Goal: Transaction & Acquisition: Purchase product/service

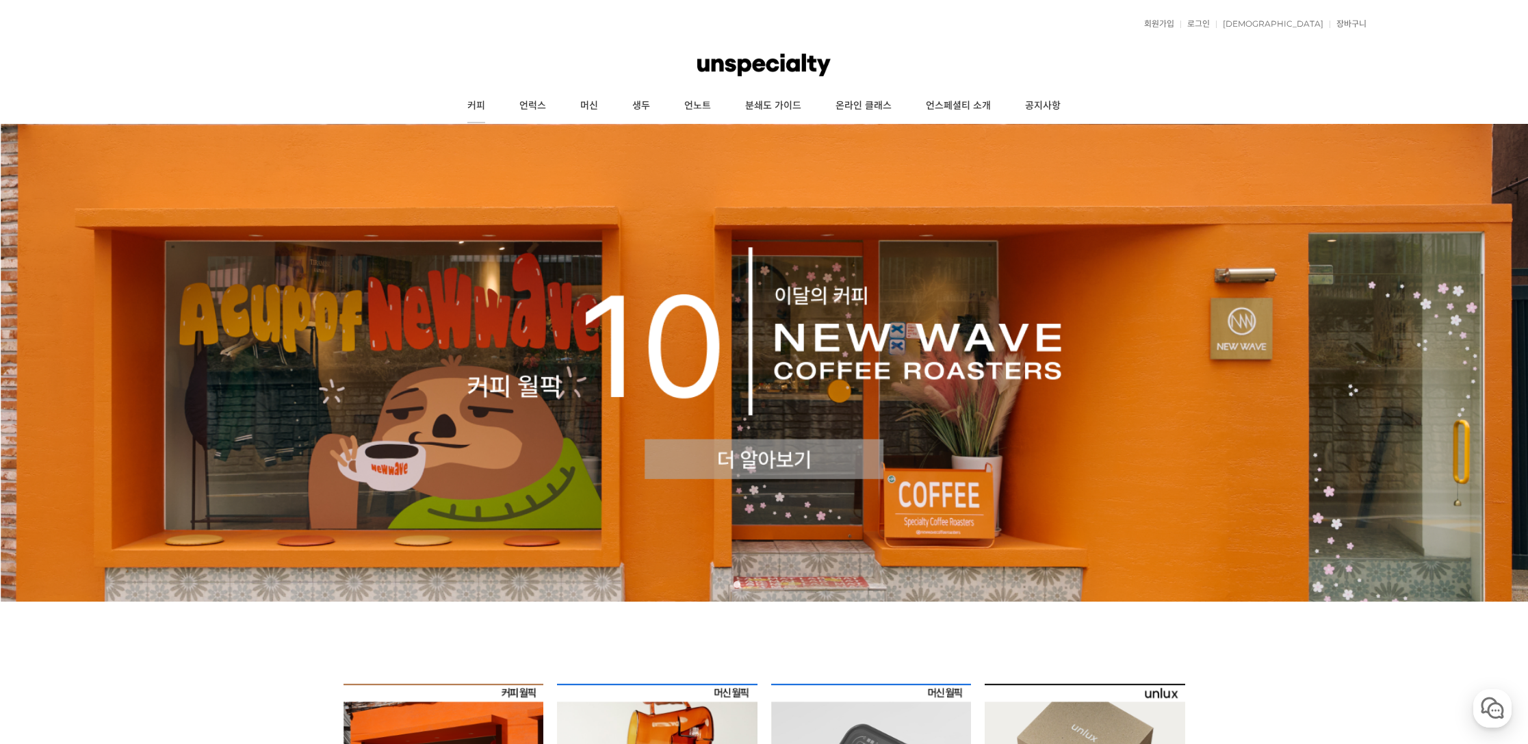
click at [476, 108] on link "커피" at bounding box center [476, 106] width 52 height 34
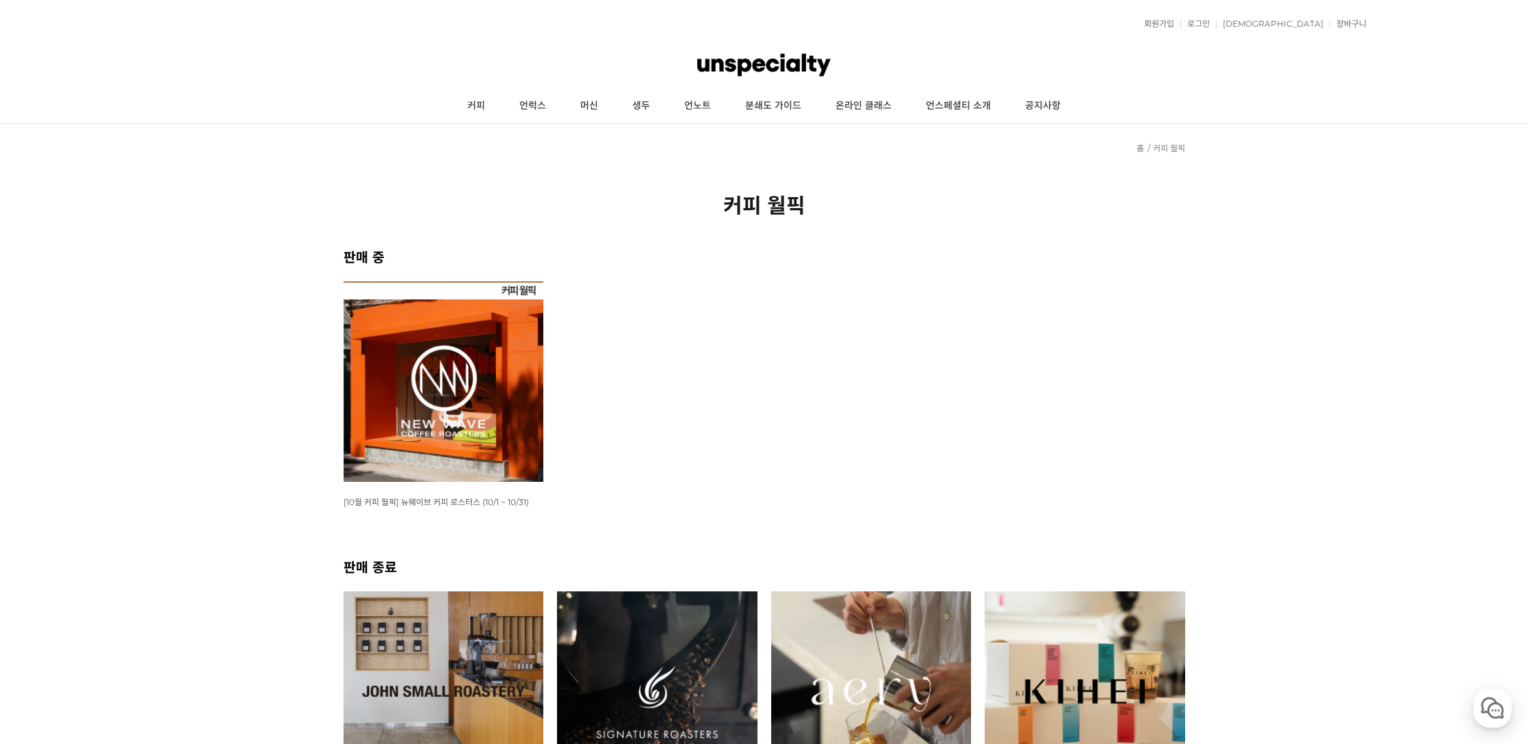
click at [430, 335] on img at bounding box center [443, 381] width 200 height 200
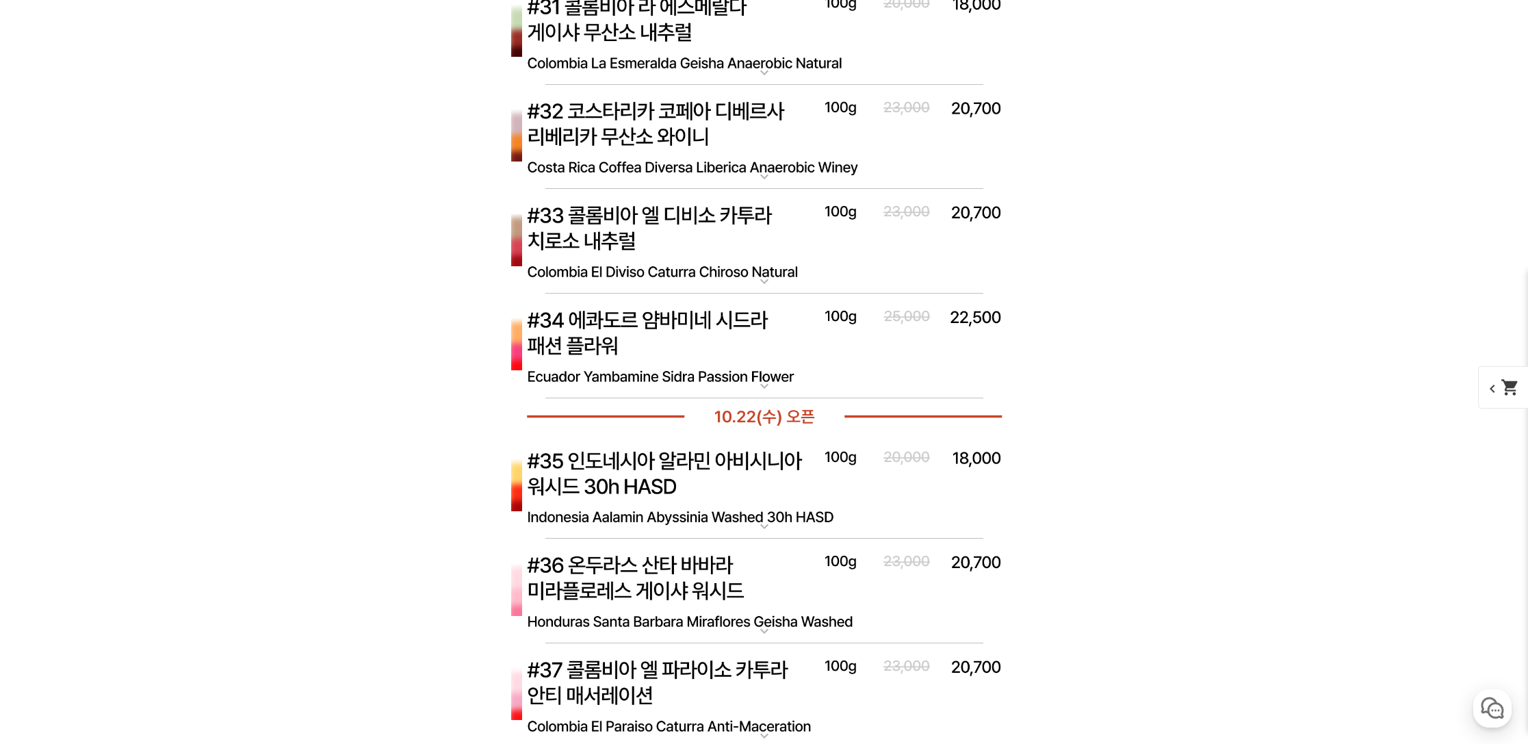
scroll to position [7336, 0]
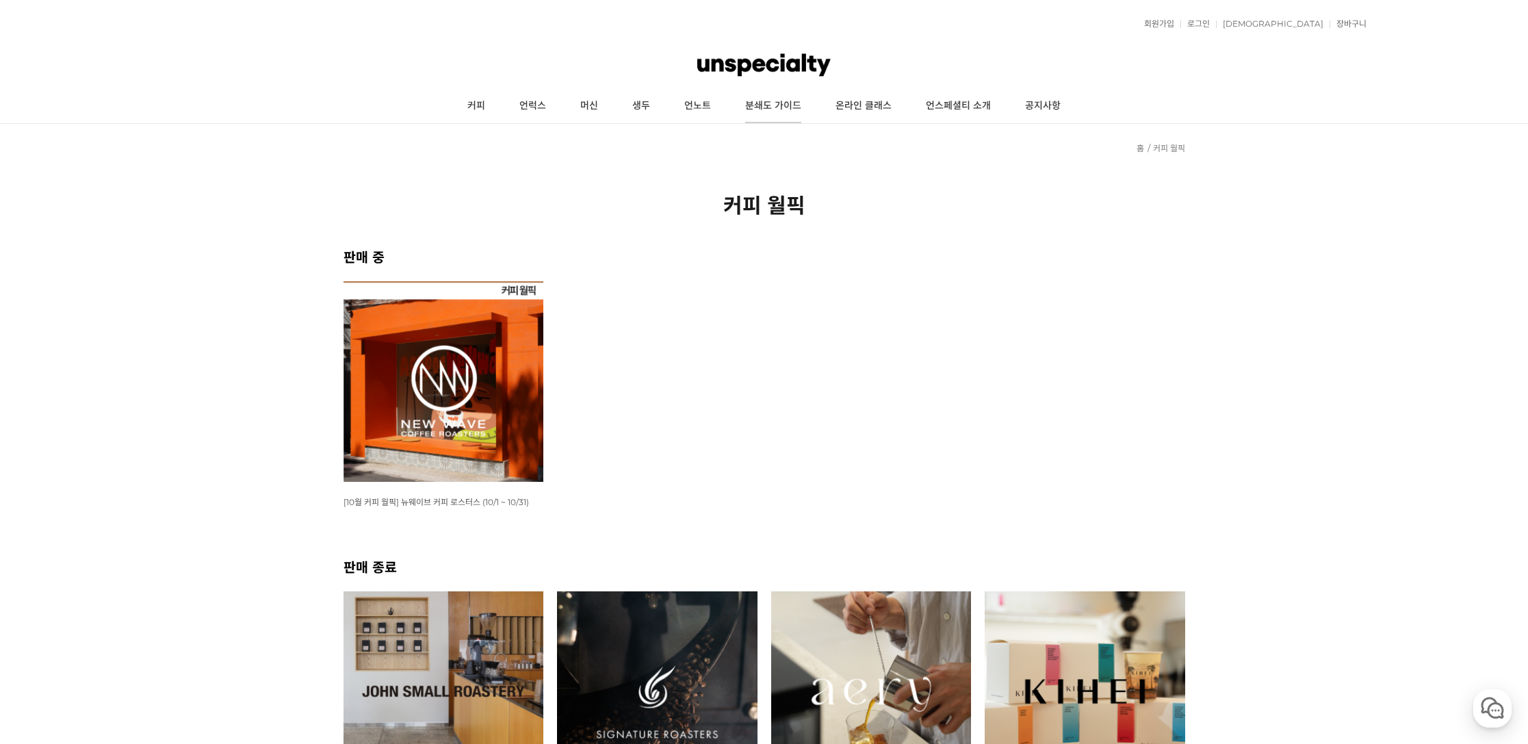
click at [781, 107] on link "분쇄도 가이드" at bounding box center [773, 106] width 90 height 34
click at [584, 103] on link "머신" at bounding box center [589, 106] width 52 height 34
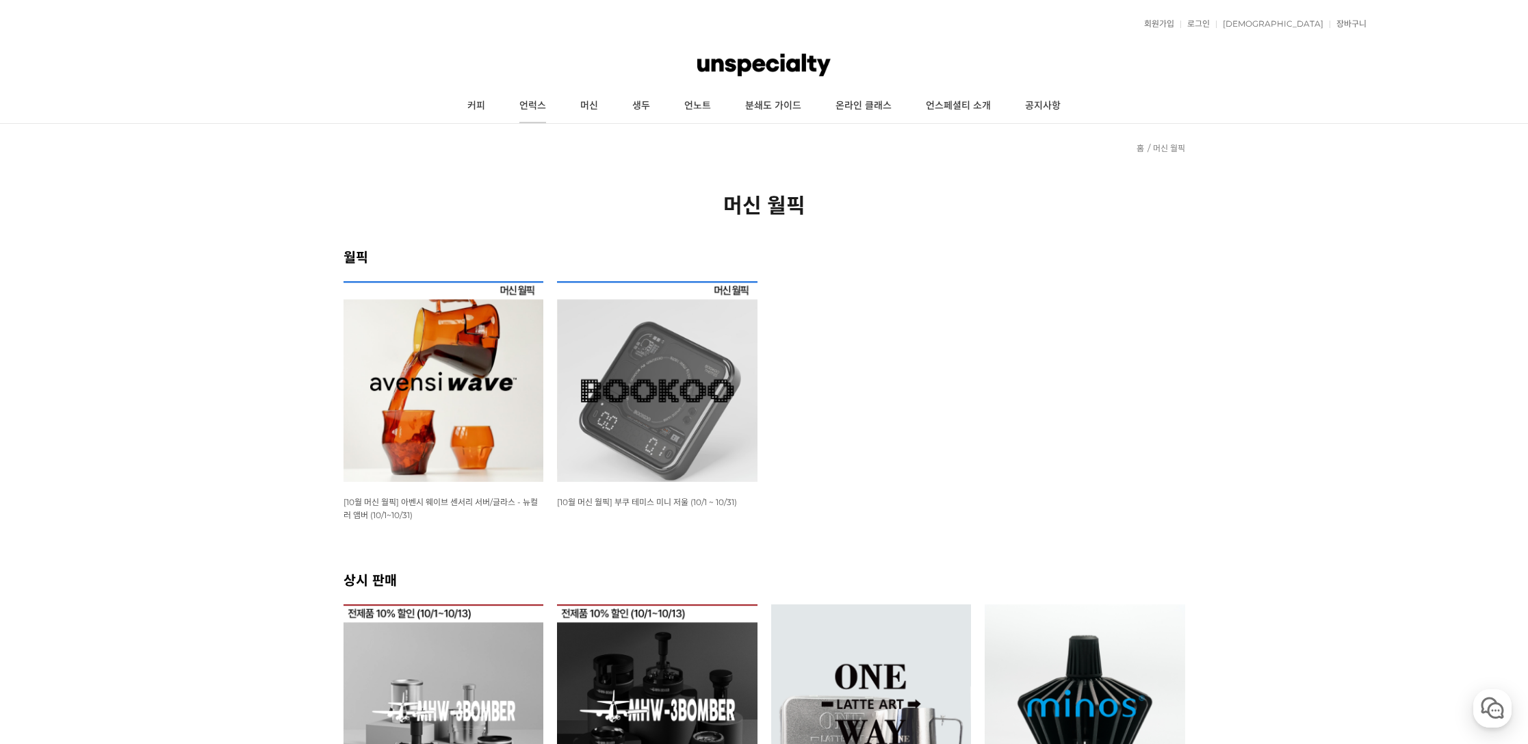
click at [524, 108] on link "언럭스" at bounding box center [532, 106] width 61 height 34
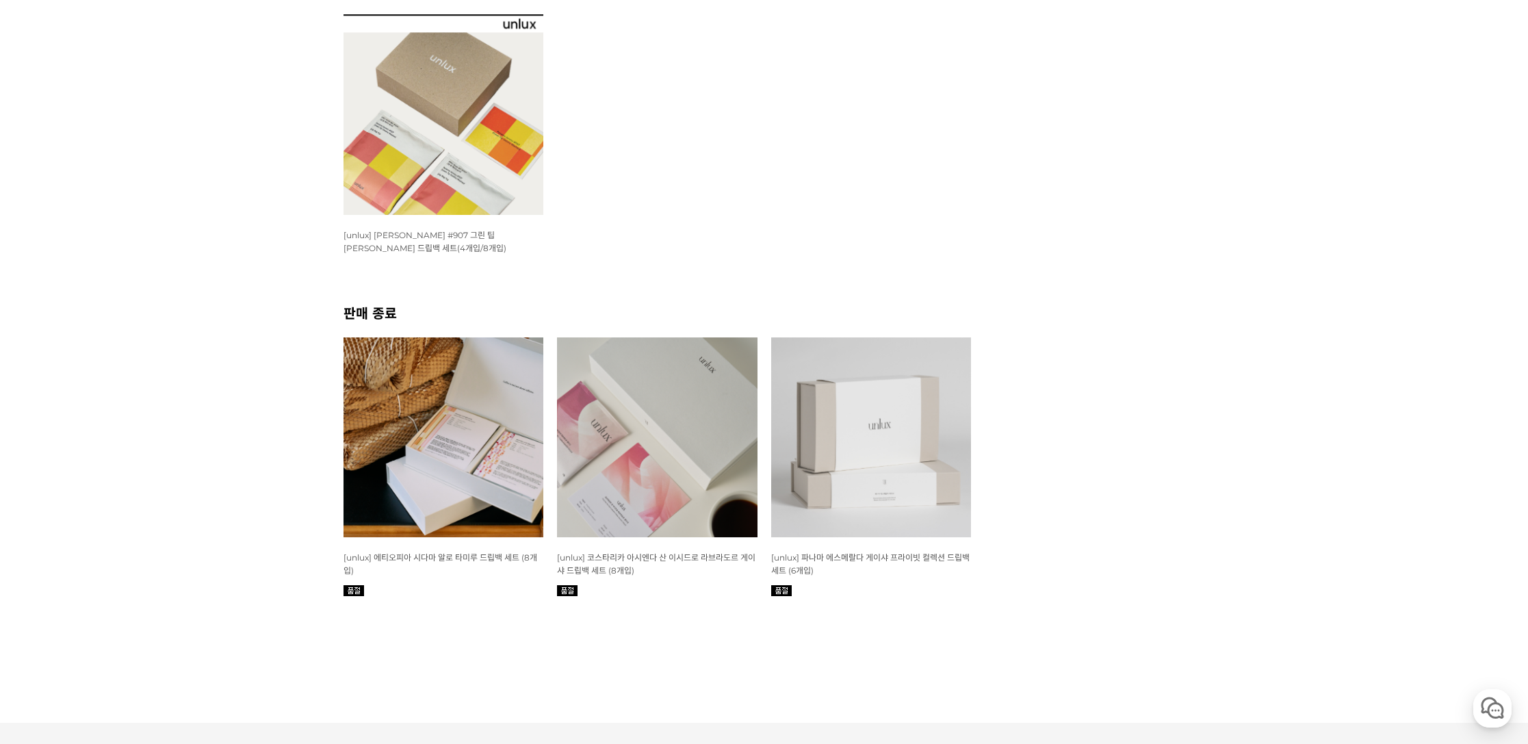
scroll to position [570, 0]
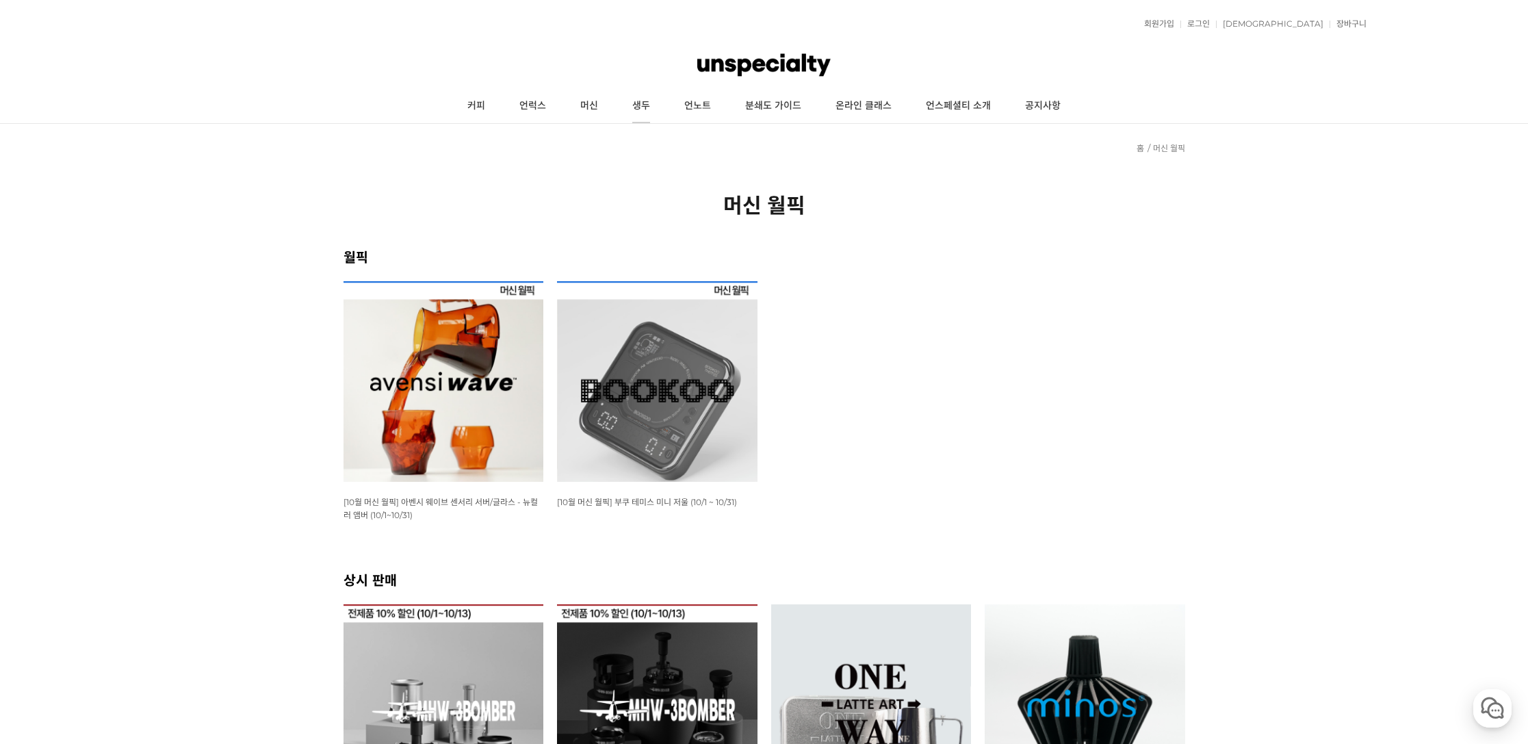
click at [642, 106] on link "생두" at bounding box center [641, 106] width 52 height 34
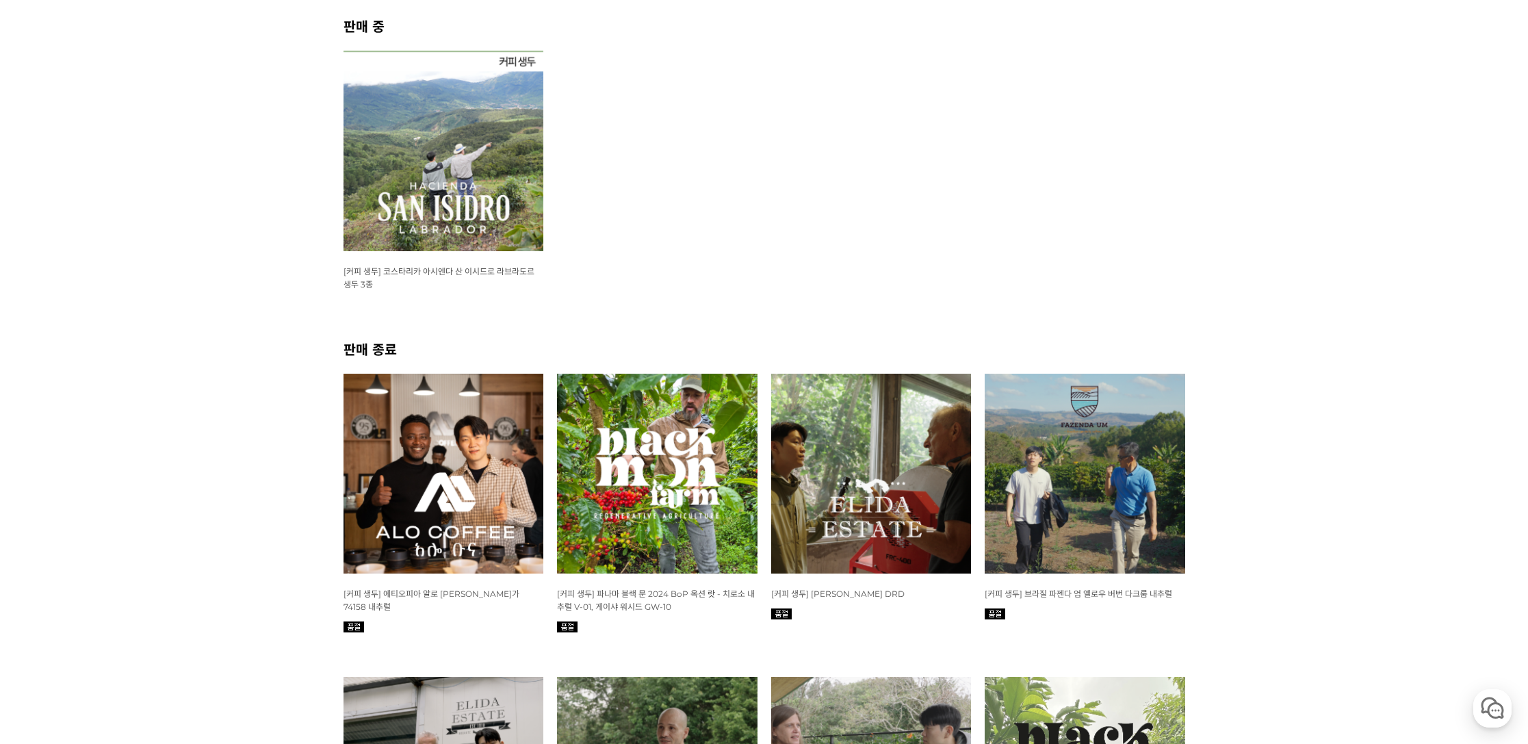
scroll to position [231, 0]
click at [467, 191] on img at bounding box center [443, 150] width 200 height 200
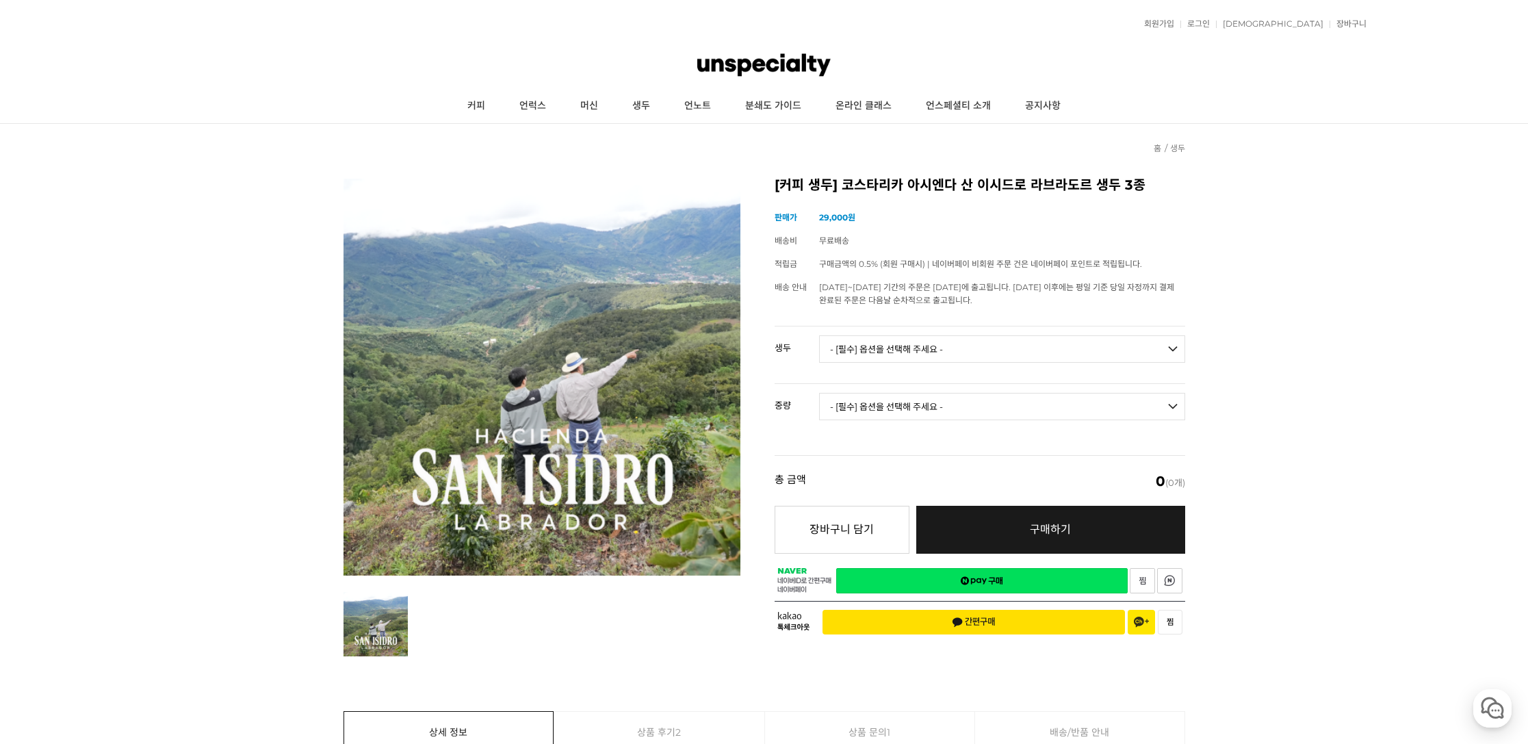
select select "코스타리카 아시엔다 산 이시드로 라브라도르 엘 세드로 게이샤 무산소 내추럴"
select select "500g"
select select "*"
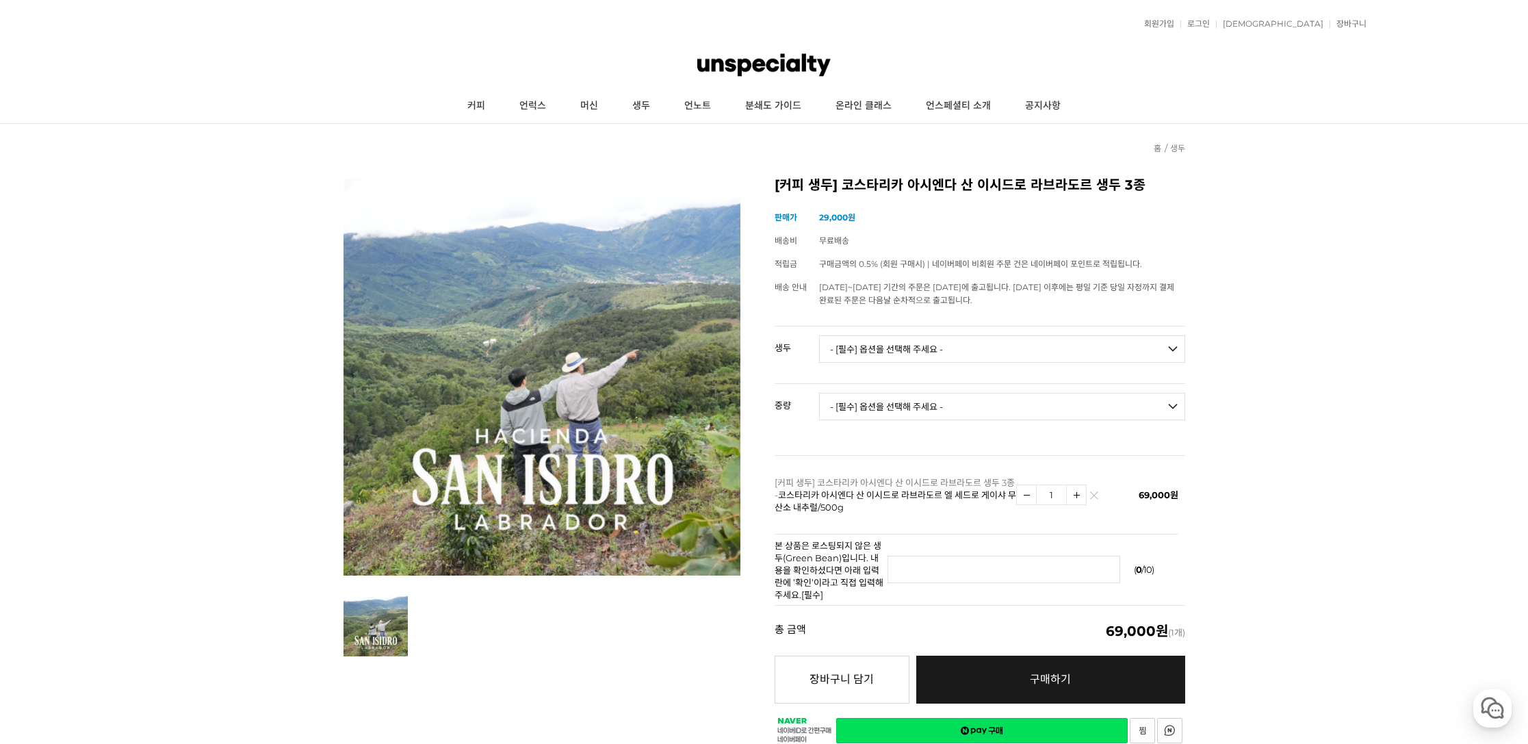
scroll to position [3, 0]
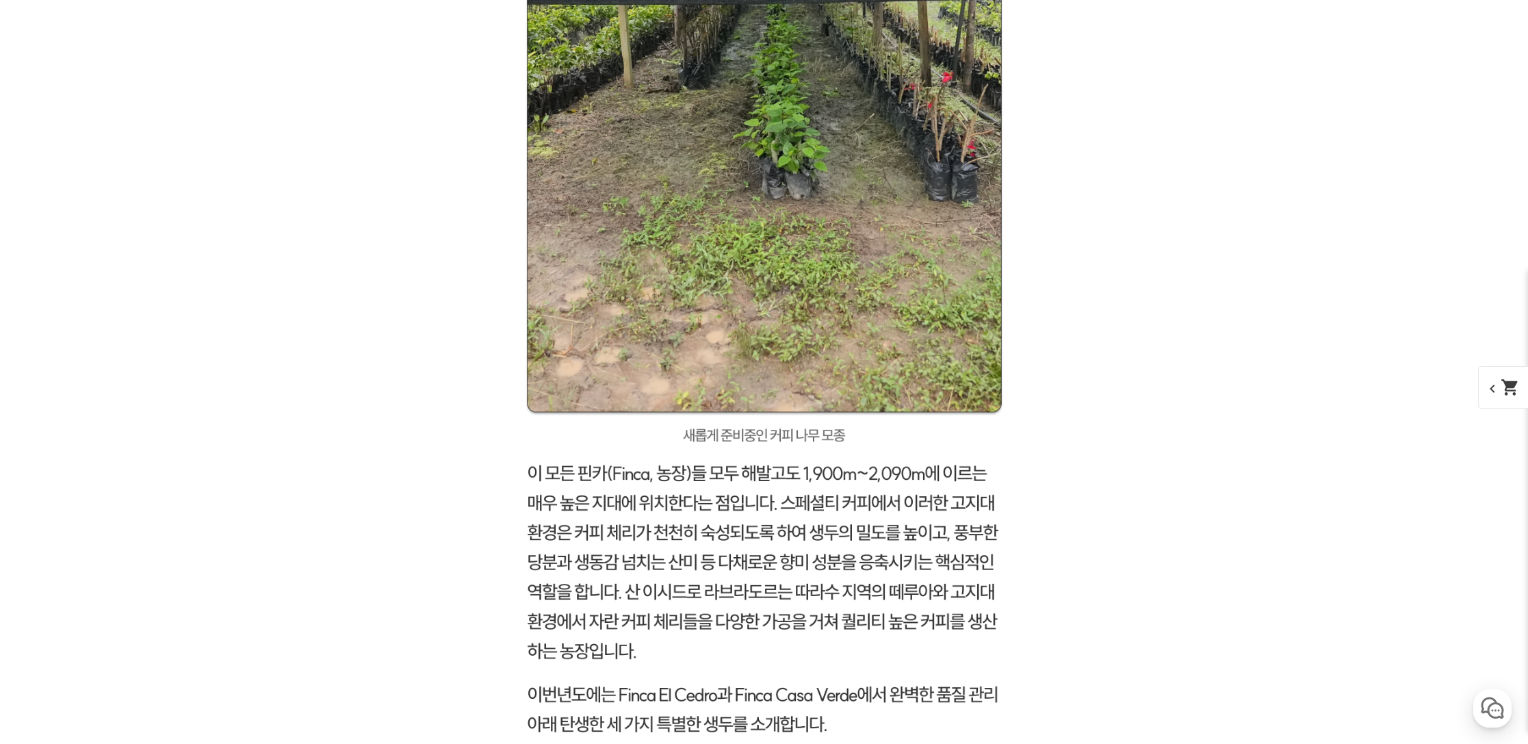
scroll to position [4719, 0]
